Goal: Task Accomplishment & Management: Use online tool/utility

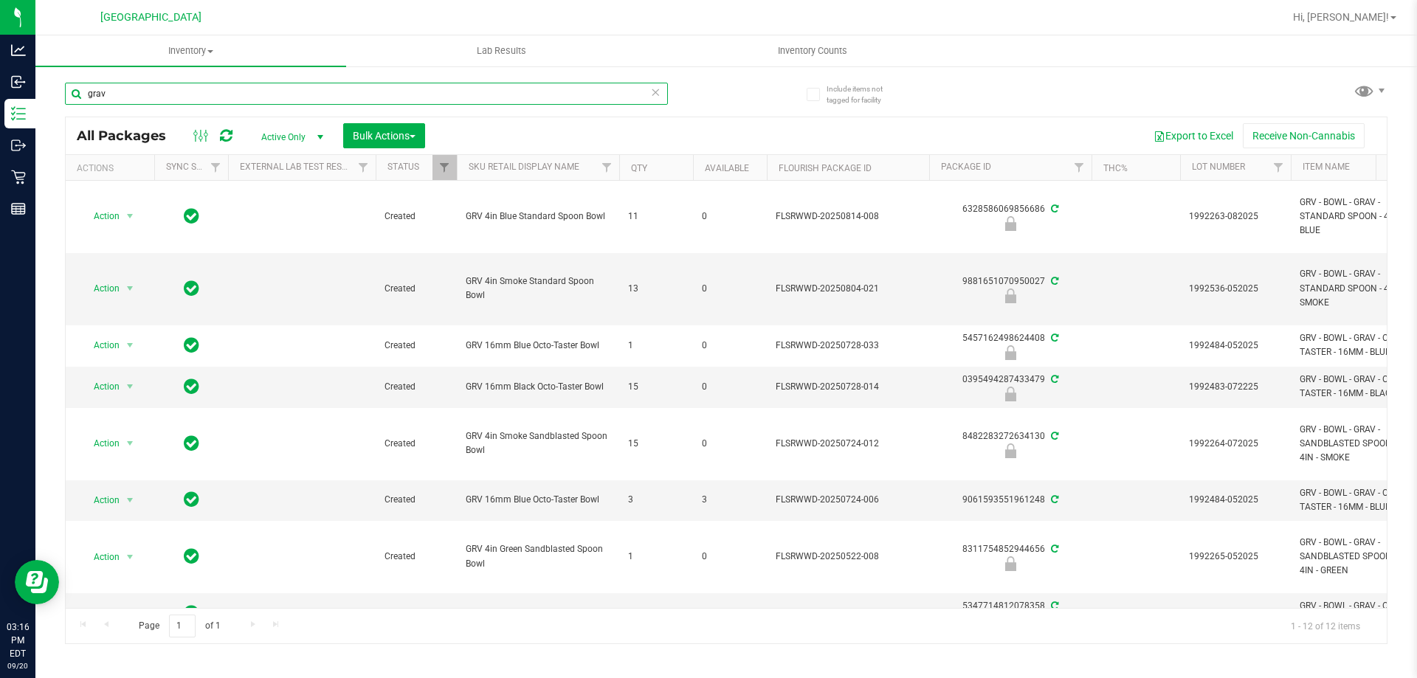
click at [128, 97] on input "grav" at bounding box center [366, 94] width 603 height 22
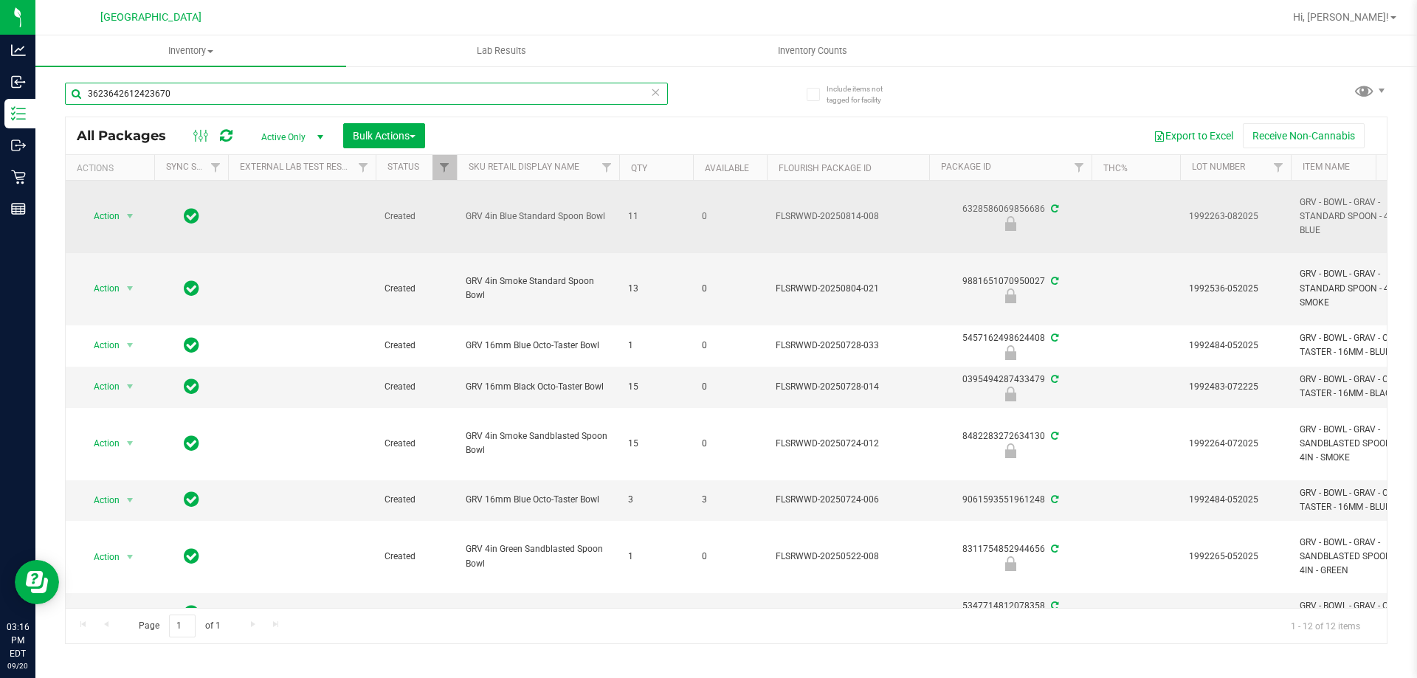
type input "3623642612423670"
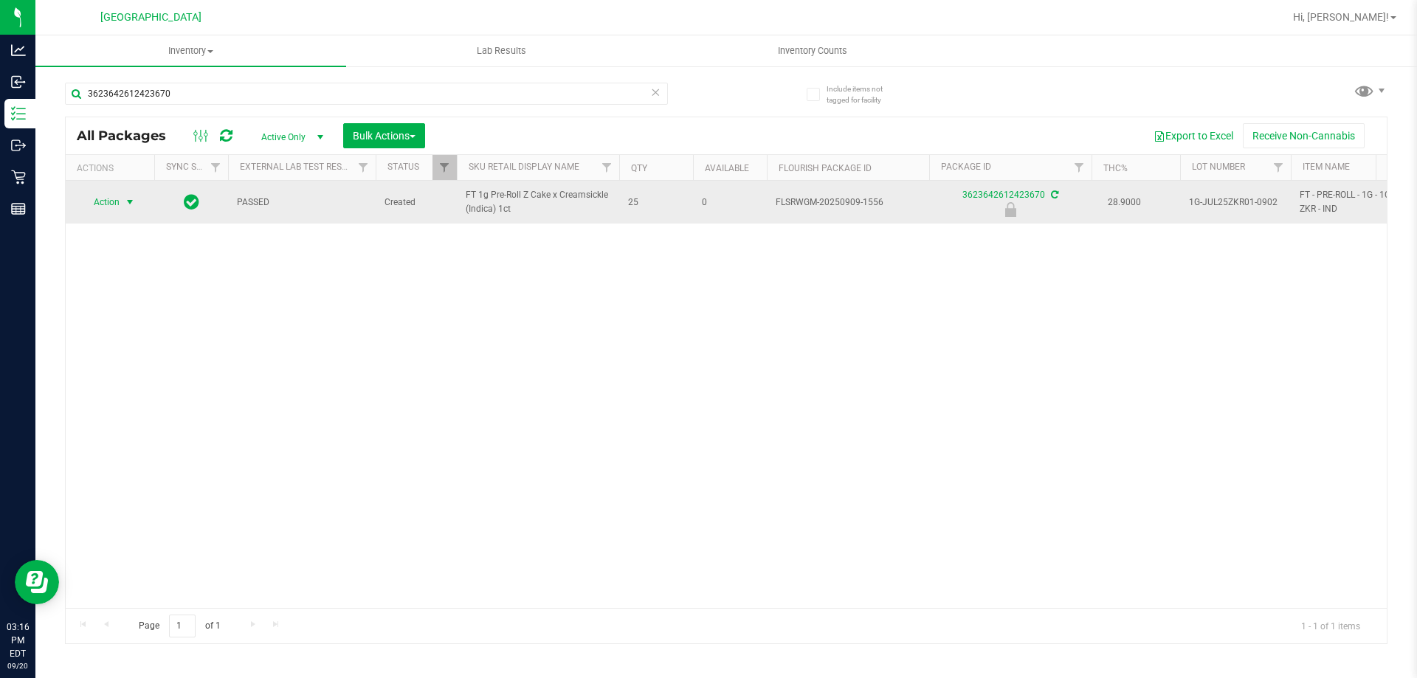
click at [101, 198] on span "Action" at bounding box center [100, 202] width 40 height 21
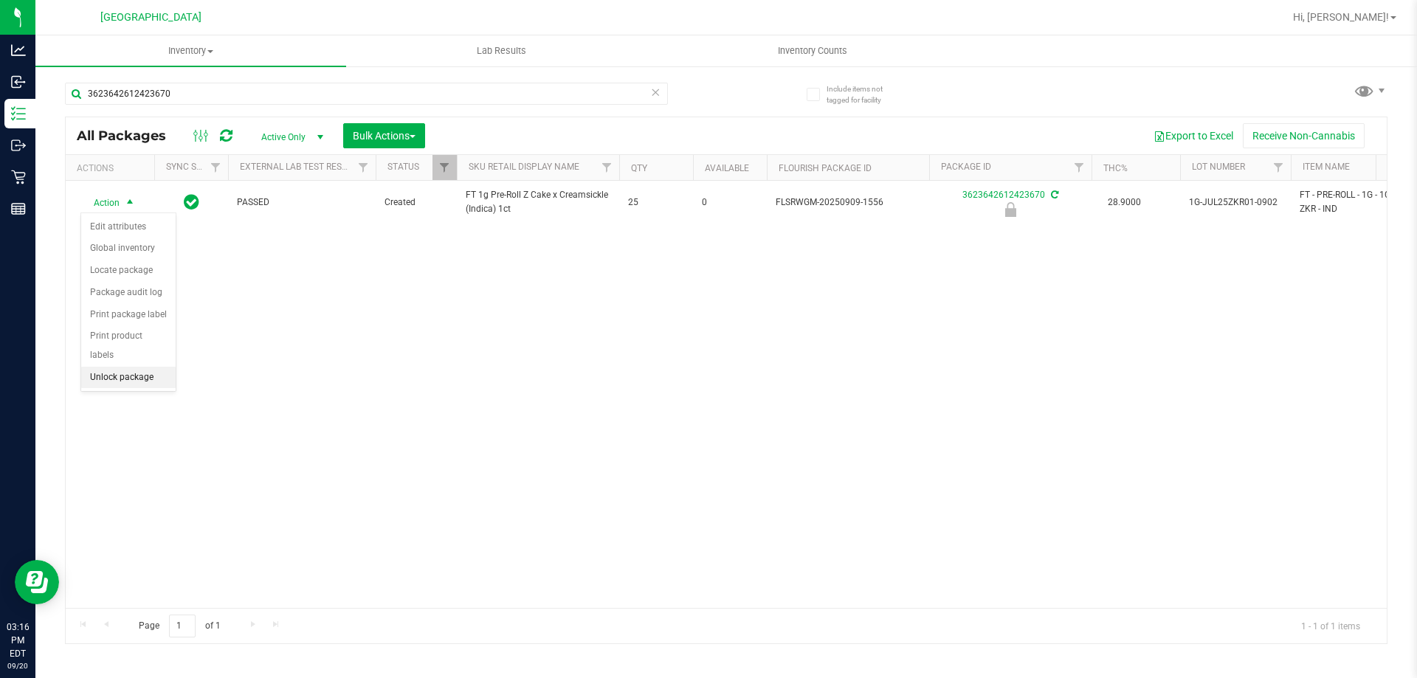
click at [137, 367] on li "Unlock package" at bounding box center [128, 378] width 94 height 22
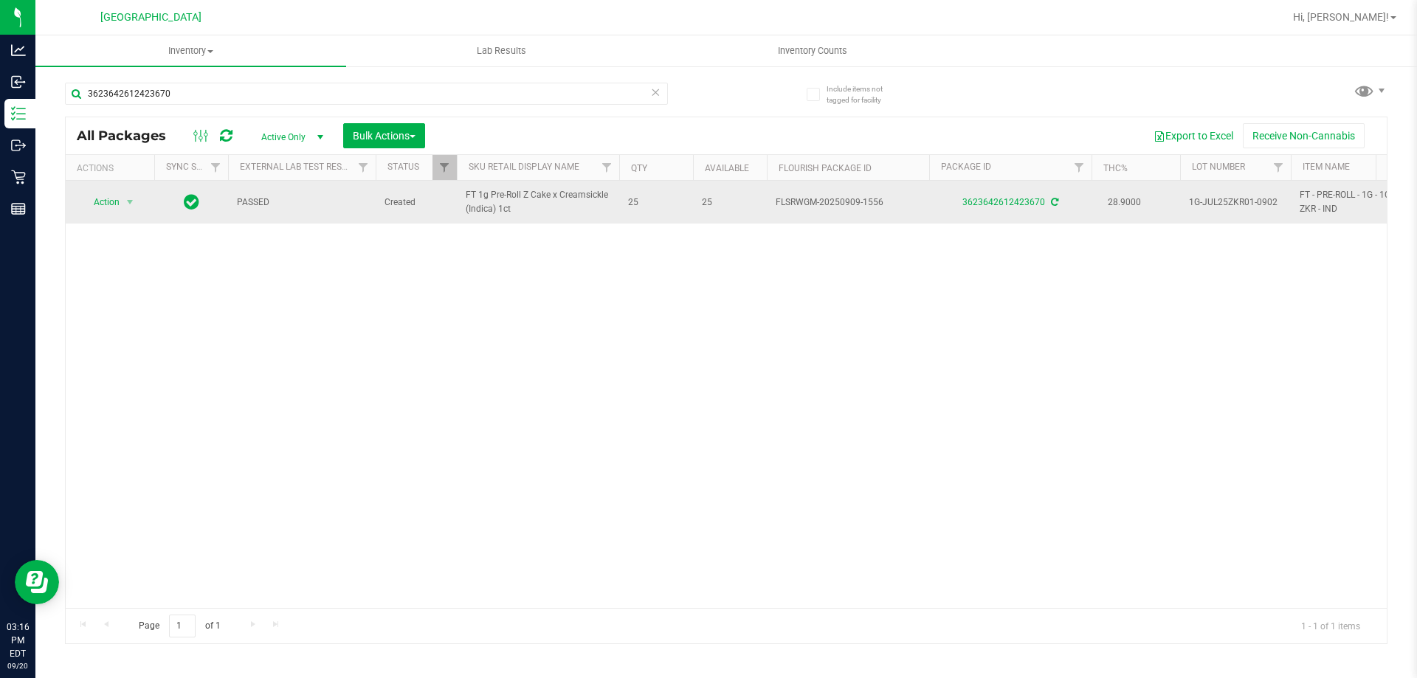
drag, startPoint x: 466, startPoint y: 197, endPoint x: 549, endPoint y: 219, distance: 86.3
click at [549, 219] on td "FT 1g Pre-Roll Z Cake x Creamsickle (Indica) 1ct" at bounding box center [538, 202] width 162 height 43
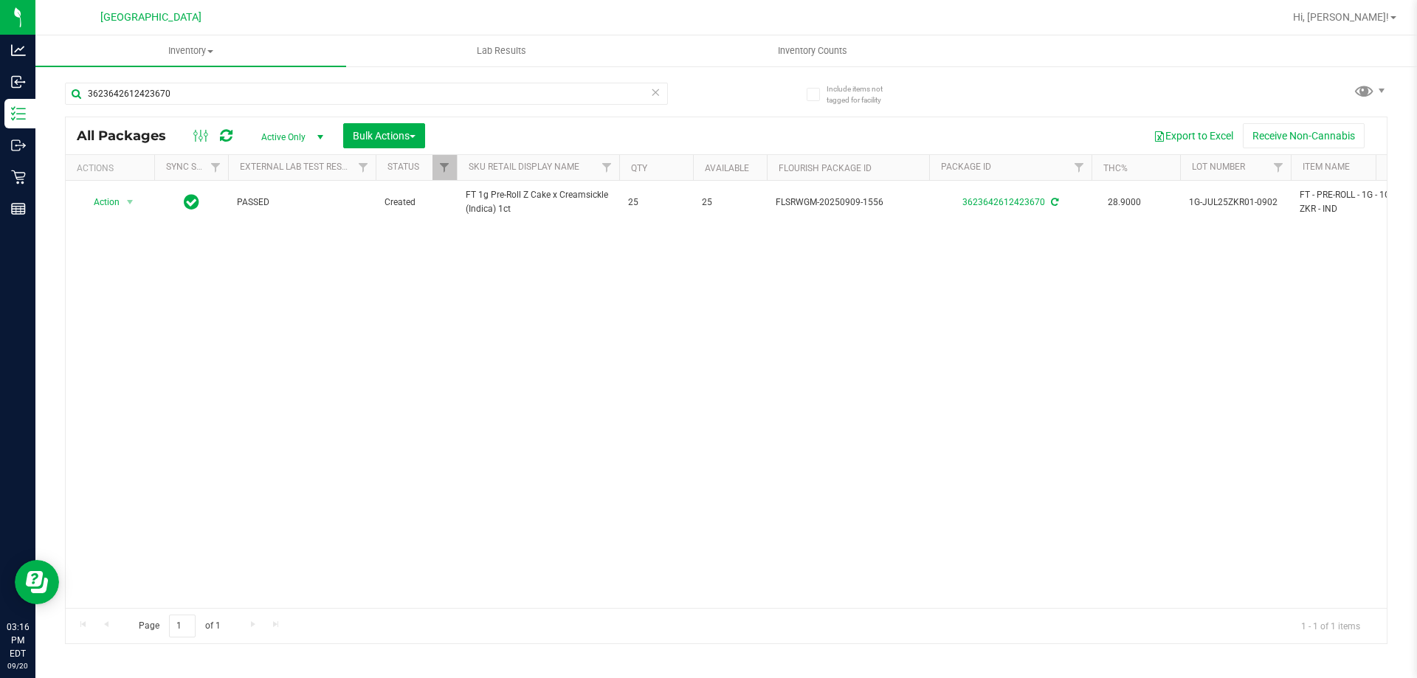
copy span "FT 1g Pre-Roll Z Cake x Creamsickle (Indica) 1ct"
click at [225, 87] on input "3623642612423670" at bounding box center [366, 94] width 603 height 22
paste input "FT 1g Pre-Roll Z Cake x Creamsickle (Indica) 1ct"
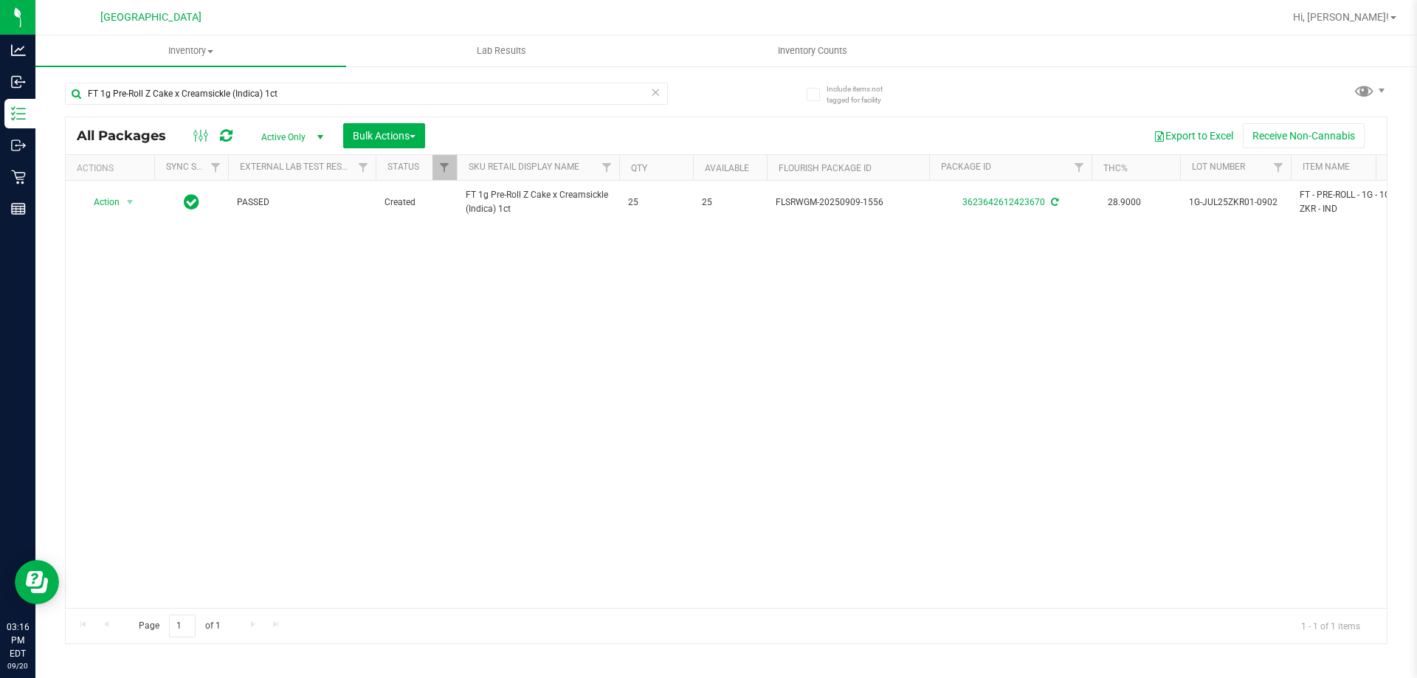
click at [475, 353] on div "Action Action Adjust qty Create package Edit attributes Global inventory Locate…" at bounding box center [726, 394] width 1321 height 427
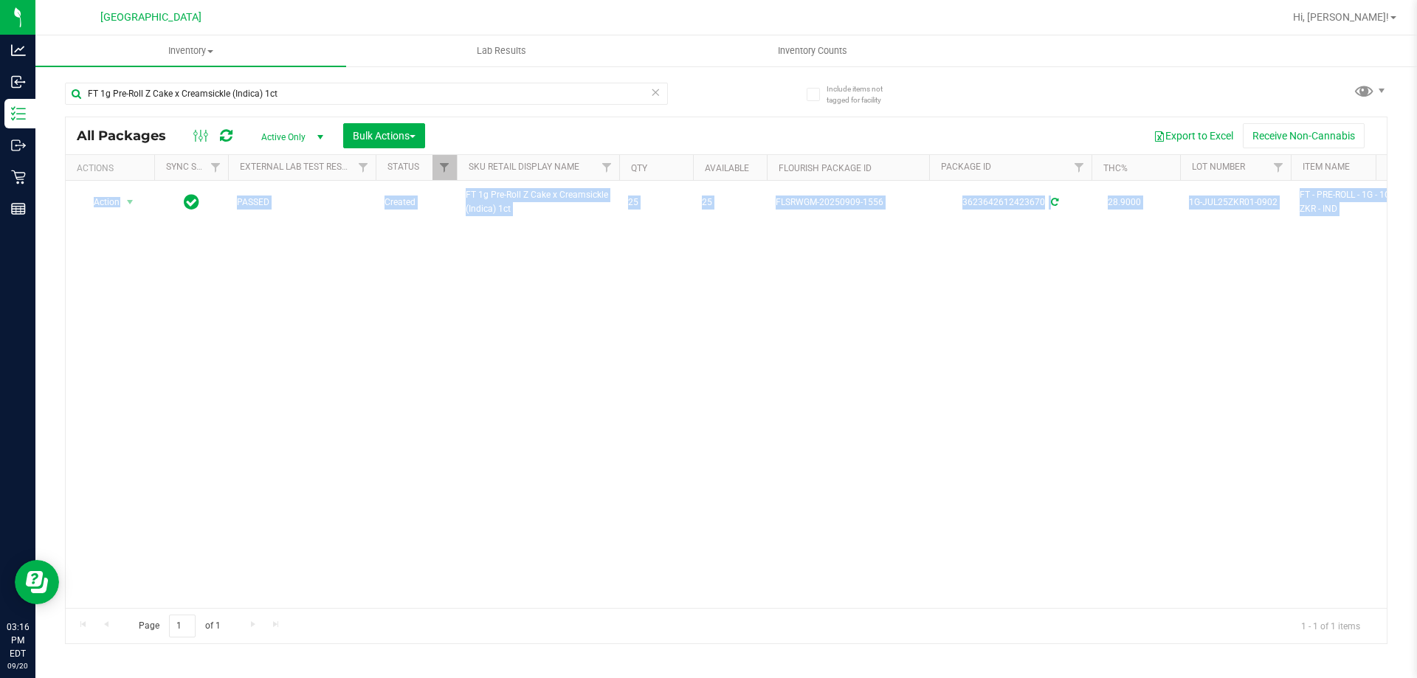
click at [475, 353] on div "Action Action Adjust qty Create package Edit attributes Global inventory Locate…" at bounding box center [726, 394] width 1321 height 427
click at [475, 350] on div "Action Action Adjust qty Create package Edit attributes Global inventory Locate…" at bounding box center [726, 394] width 1321 height 427
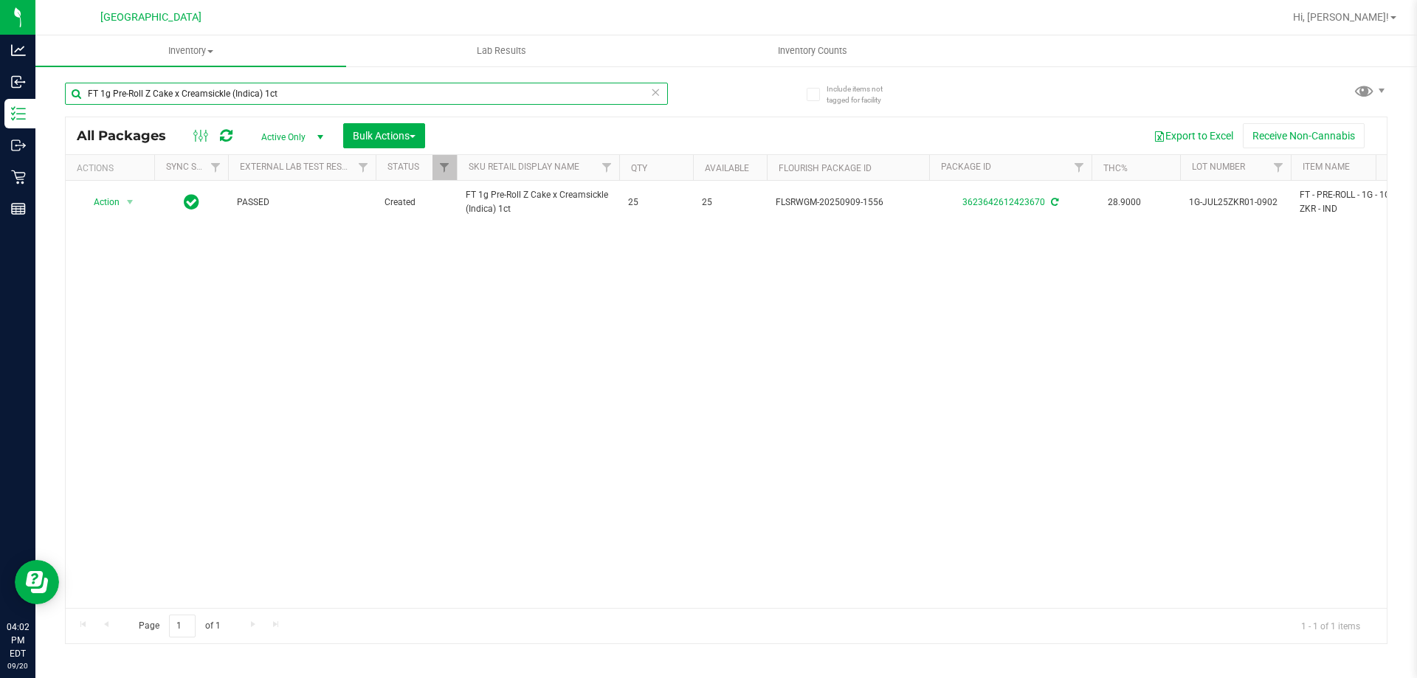
click at [156, 96] on input "FT 1g Pre-Roll Z Cake x Creamsickle (Indica) 1ct" at bounding box center [366, 94] width 603 height 22
type input "9630462719942527"
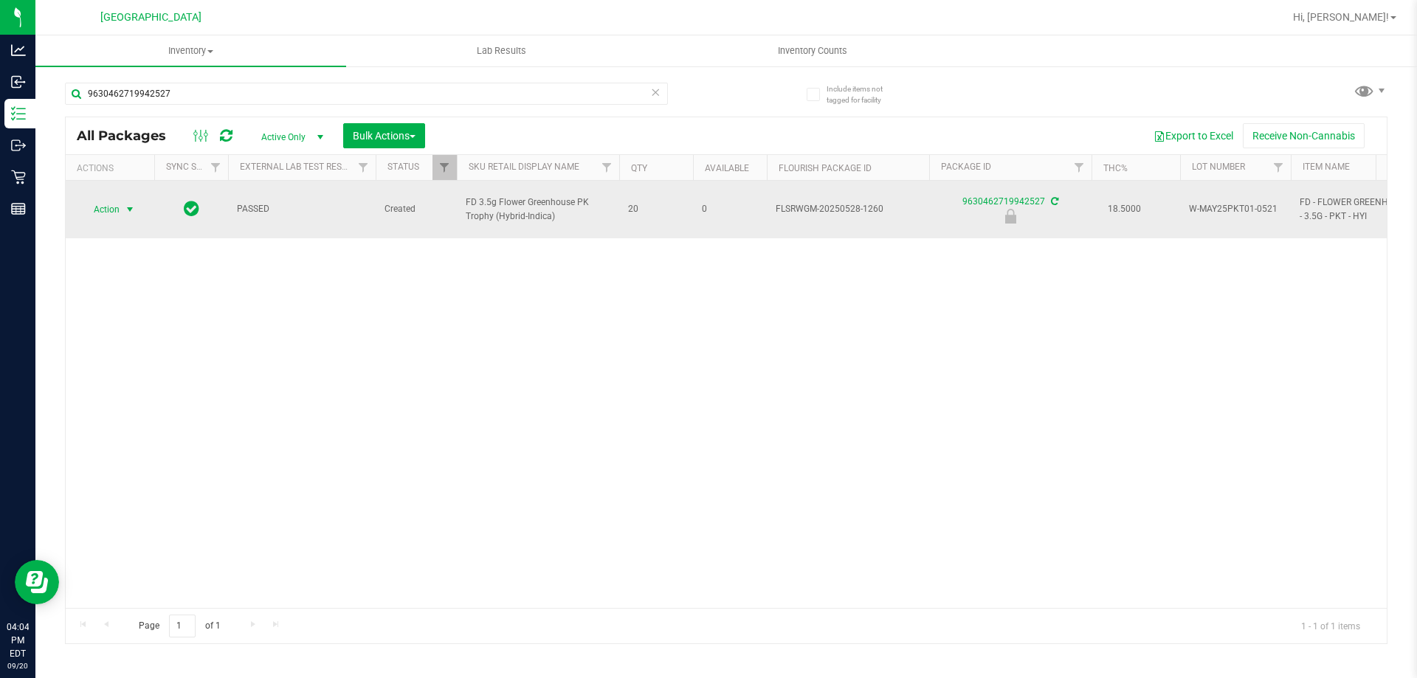
click at [118, 201] on span "Action" at bounding box center [100, 209] width 40 height 21
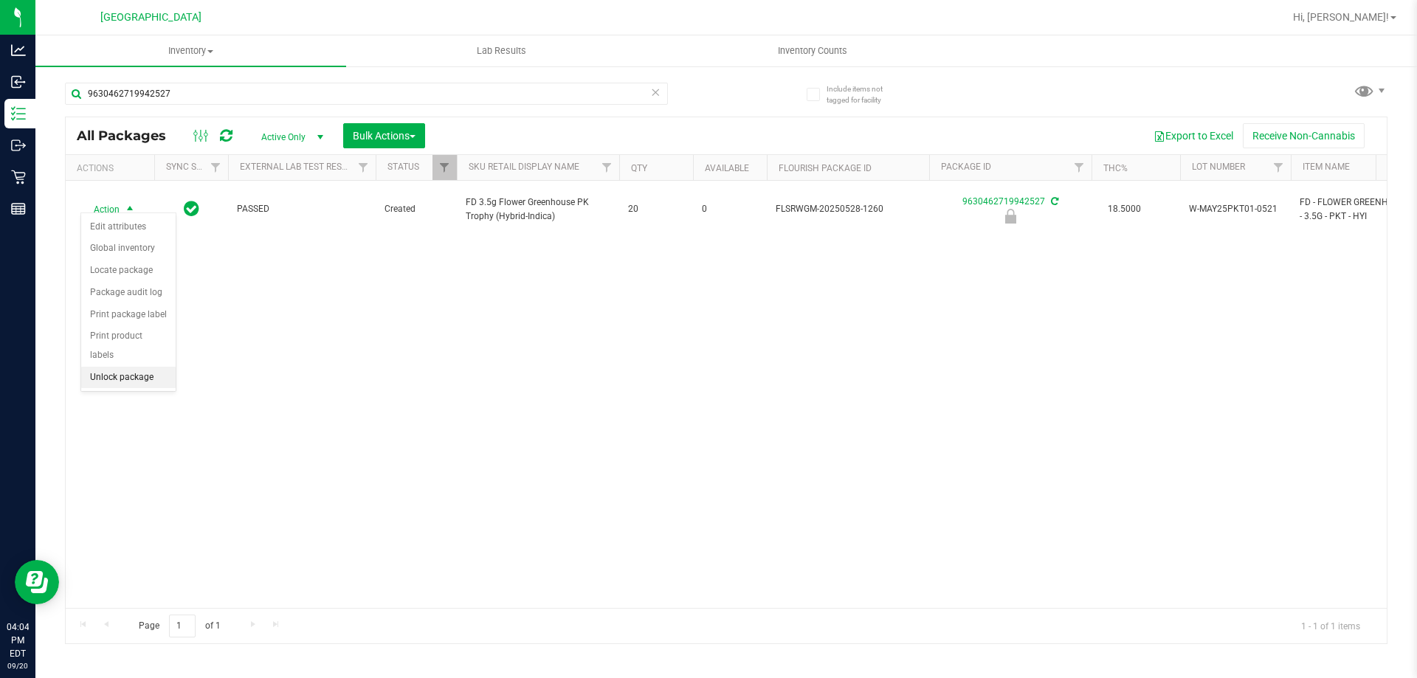
drag, startPoint x: 128, startPoint y: 364, endPoint x: 403, endPoint y: 416, distance: 280.1
click at [132, 367] on li "Unlock package" at bounding box center [128, 378] width 94 height 22
